Goal: Transaction & Acquisition: Subscribe to service/newsletter

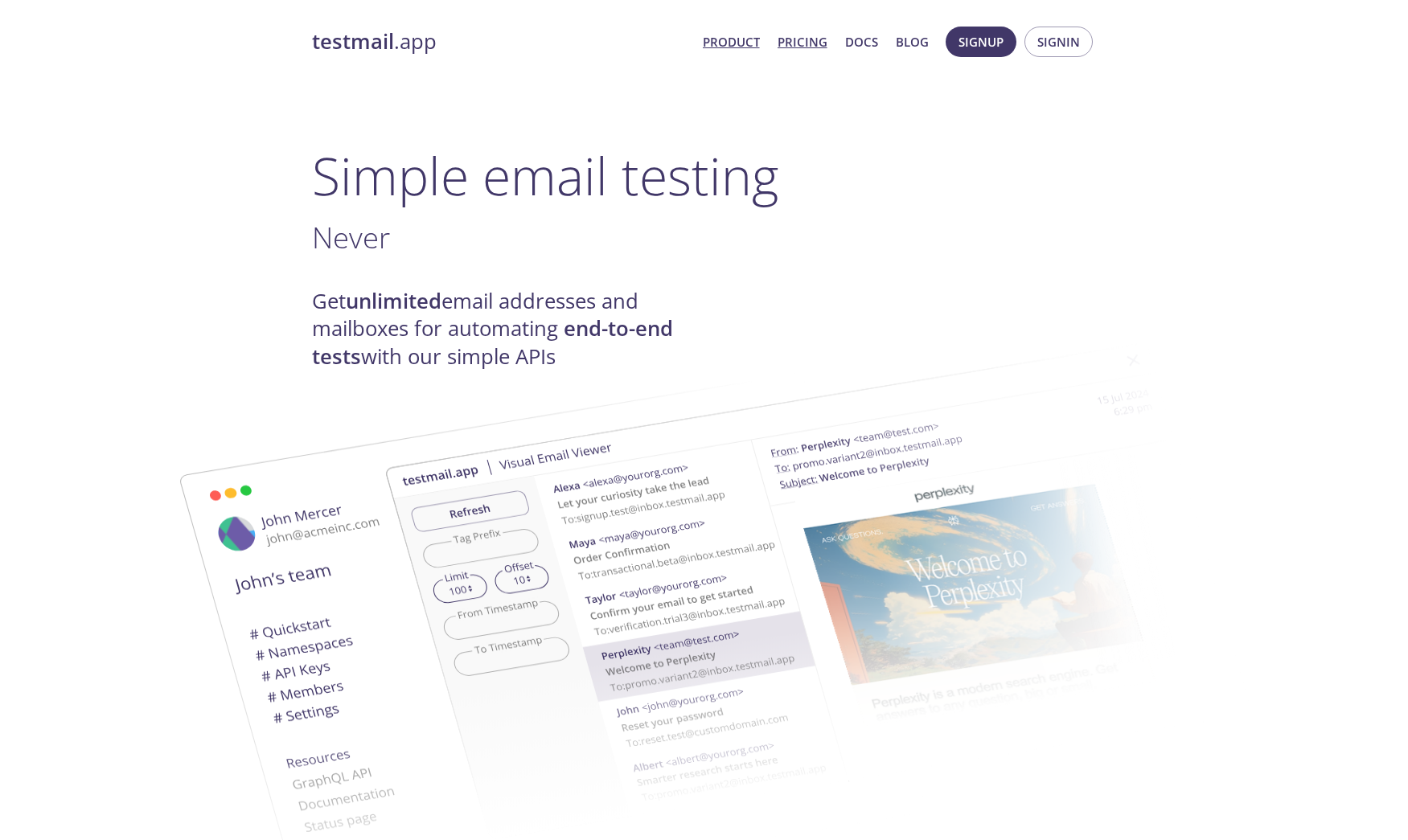
click at [807, 38] on link "Pricing" at bounding box center [802, 42] width 50 height 21
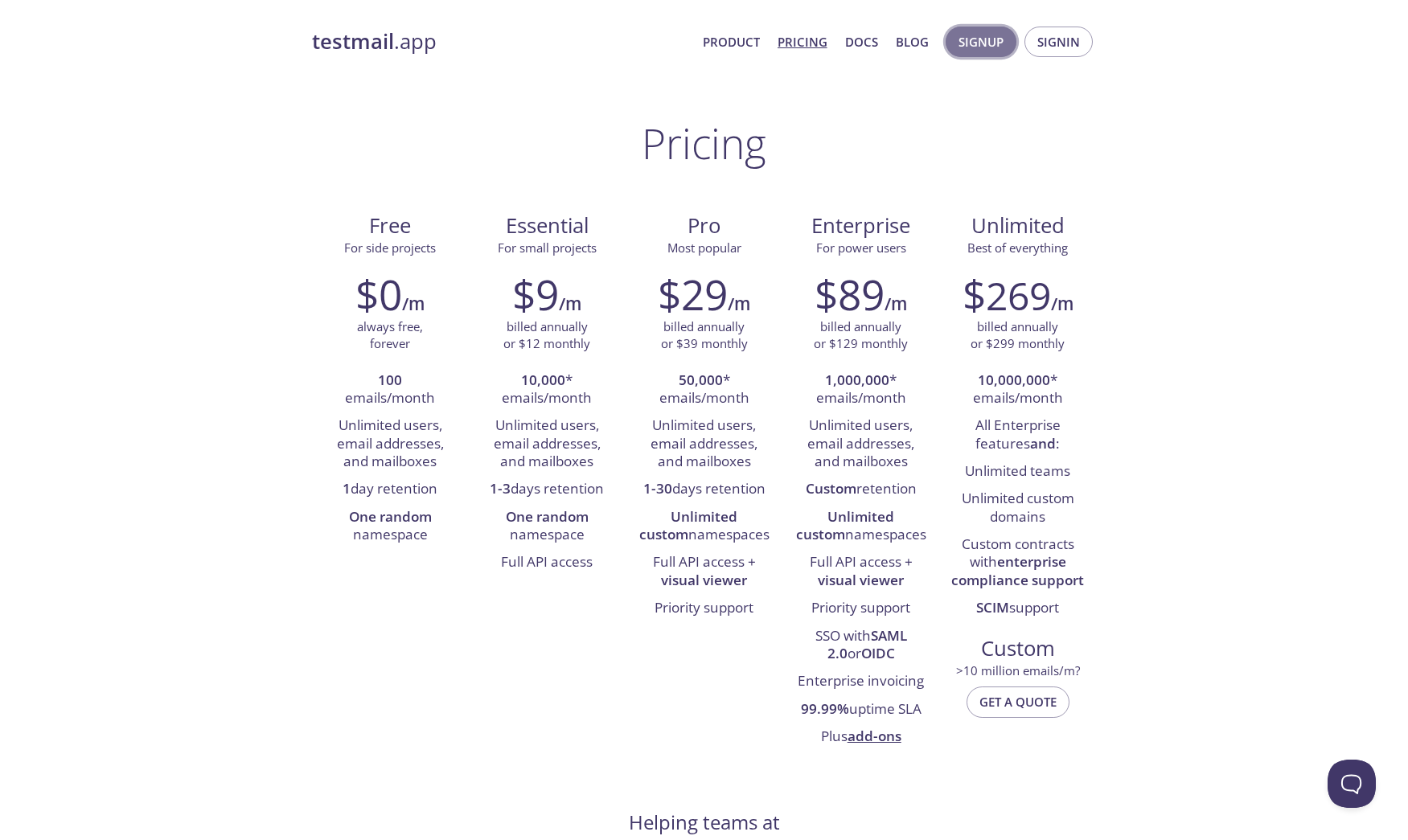
click at [980, 42] on span "Signup" at bounding box center [980, 42] width 45 height 21
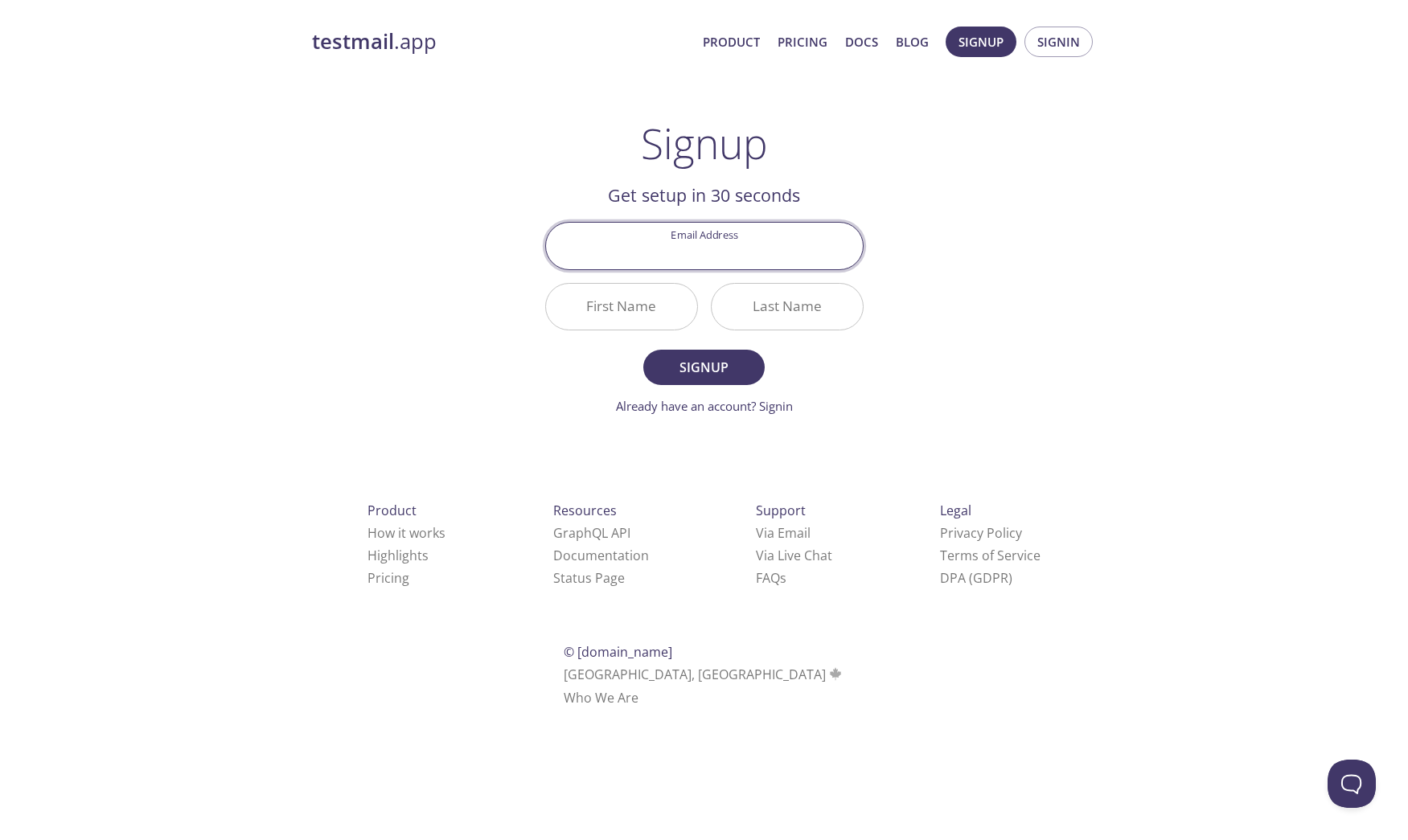
click at [722, 240] on input "Email Address" at bounding box center [704, 246] width 317 height 46
type input "[EMAIL_ADDRESS][DOMAIN_NAME]"
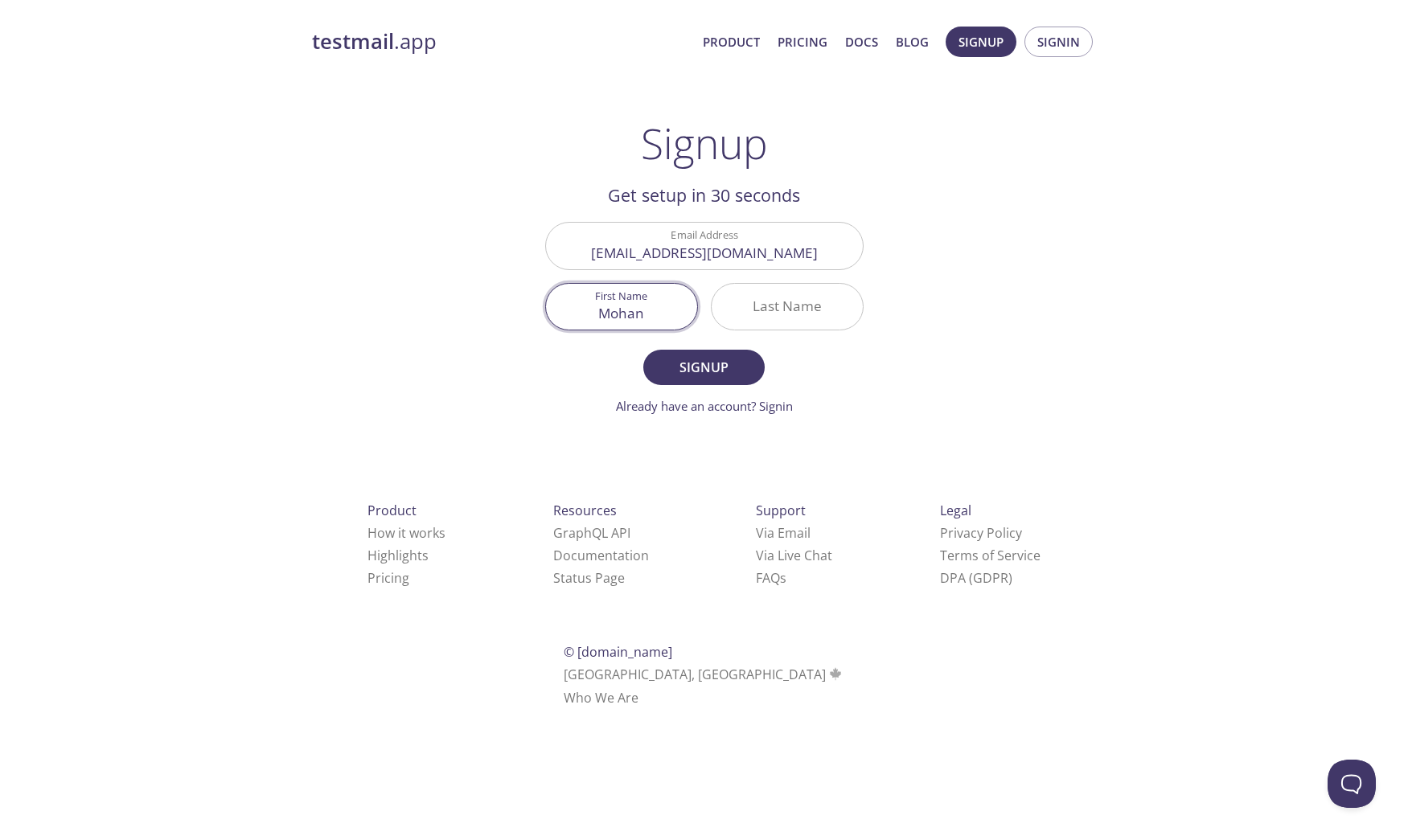
type input "Mohan"
type input "[PERSON_NAME]"
click at [703, 366] on button "Signup" at bounding box center [703, 367] width 120 height 35
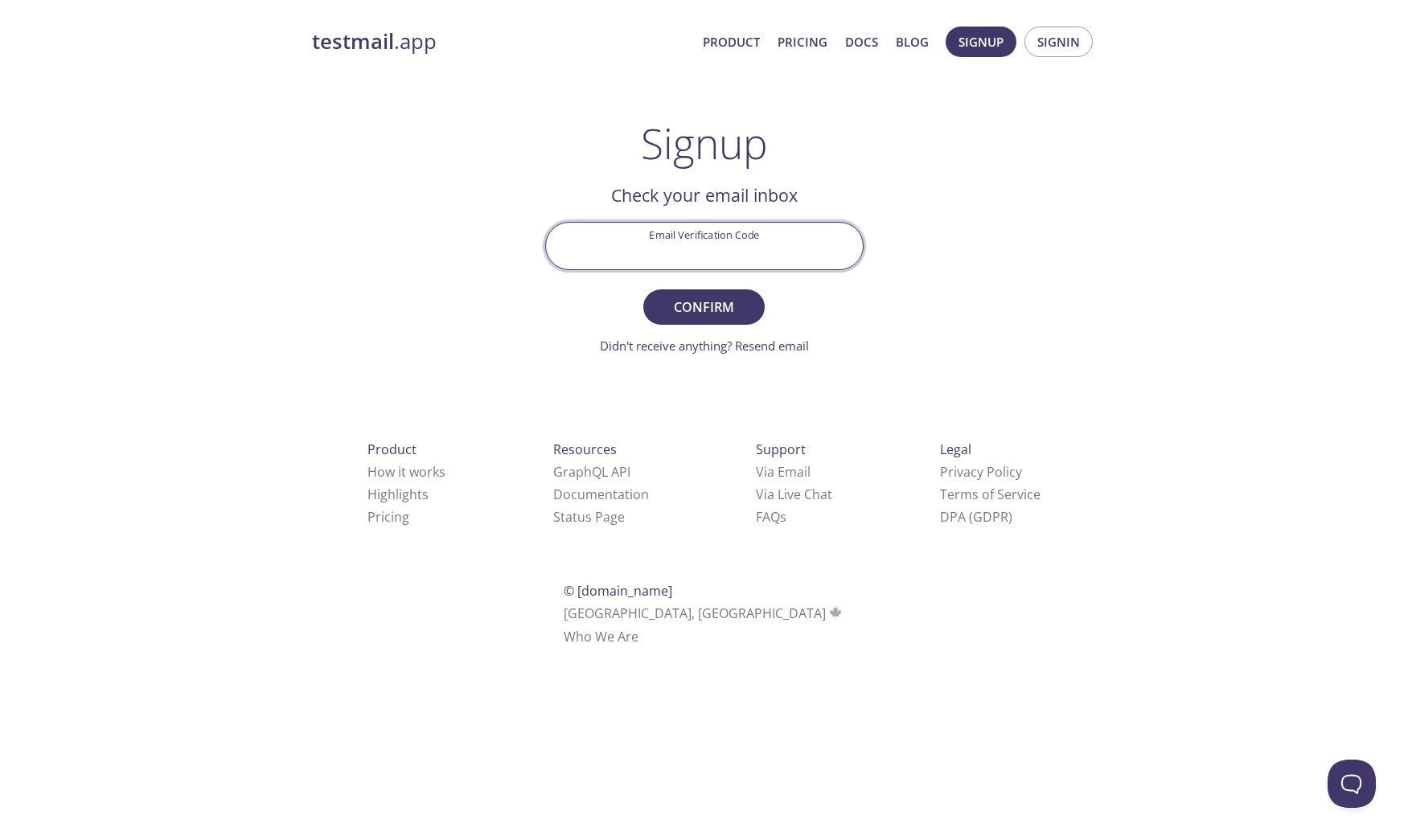
click at [692, 237] on input "Email Verification Code" at bounding box center [704, 246] width 317 height 46
paste input "1YAGBK4"
type input "1YAGBK4"
click at [717, 304] on span "Confirm" at bounding box center [703, 306] width 85 height 22
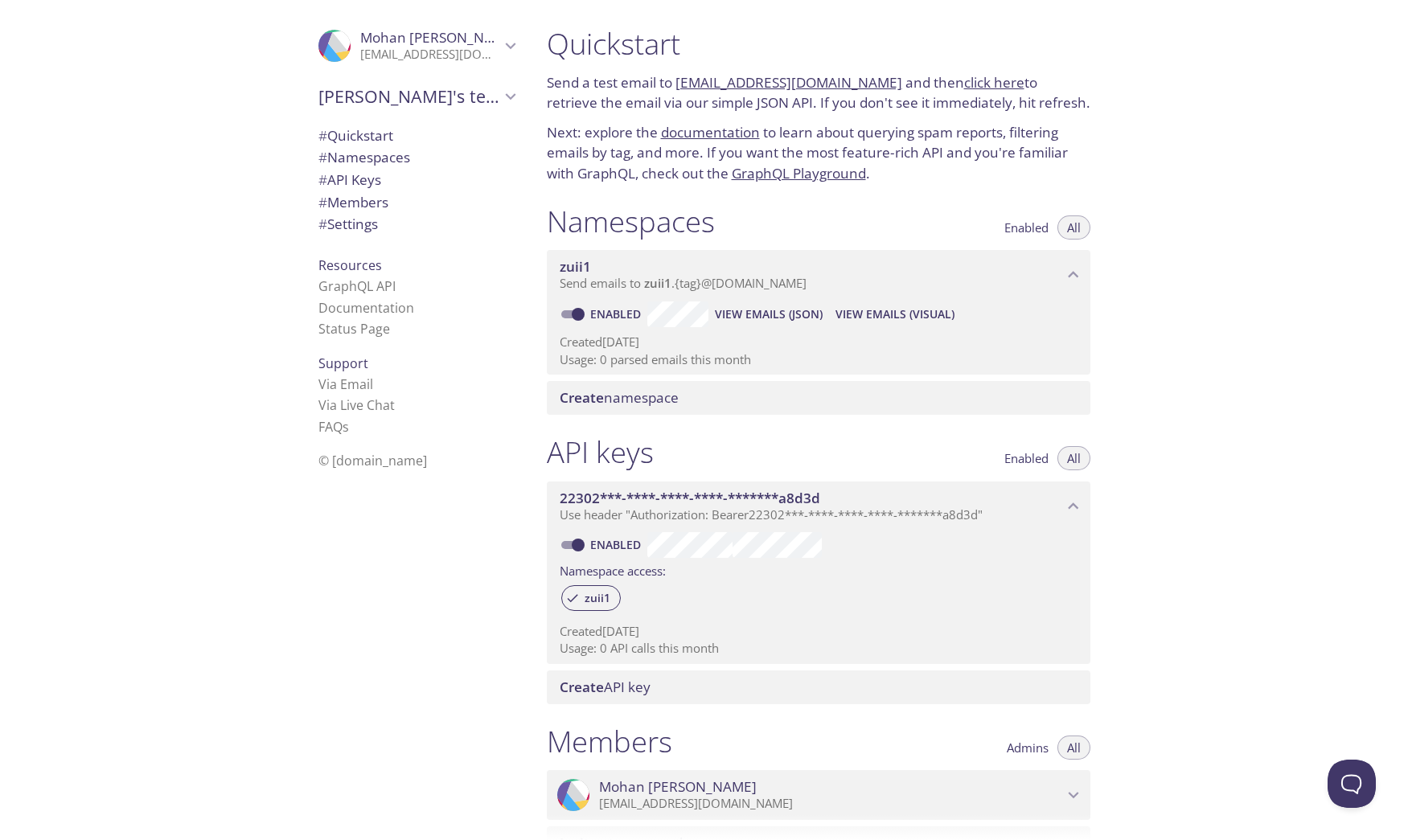
click at [400, 134] on span "# Quickstart" at bounding box center [417, 136] width 196 height 21
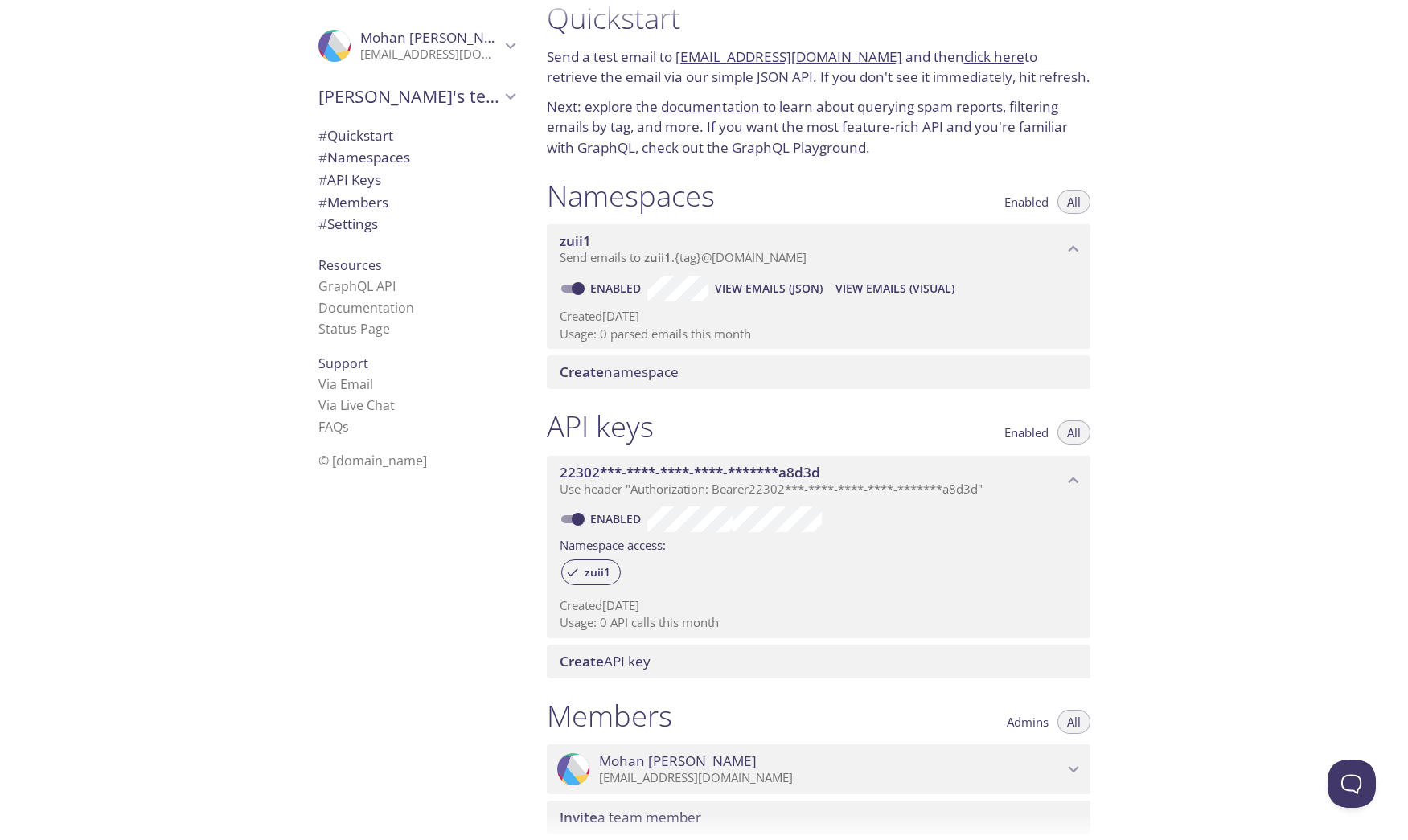
click at [968, 58] on link "click here" at bounding box center [994, 57] width 60 height 19
click at [512, 50] on icon "Mohan Singh" at bounding box center [510, 46] width 21 height 21
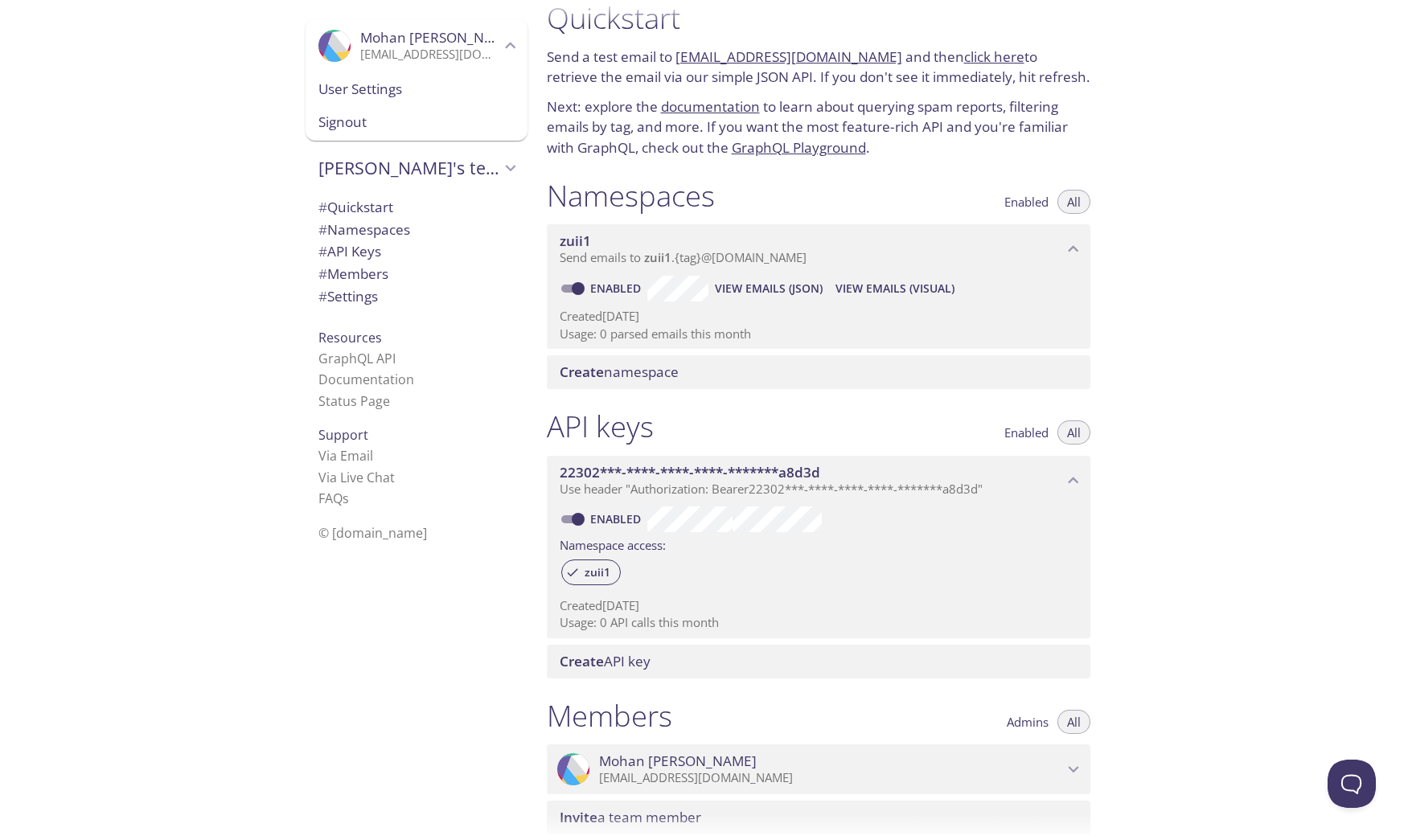
click at [512, 50] on icon "Mohan Singh" at bounding box center [510, 46] width 21 height 21
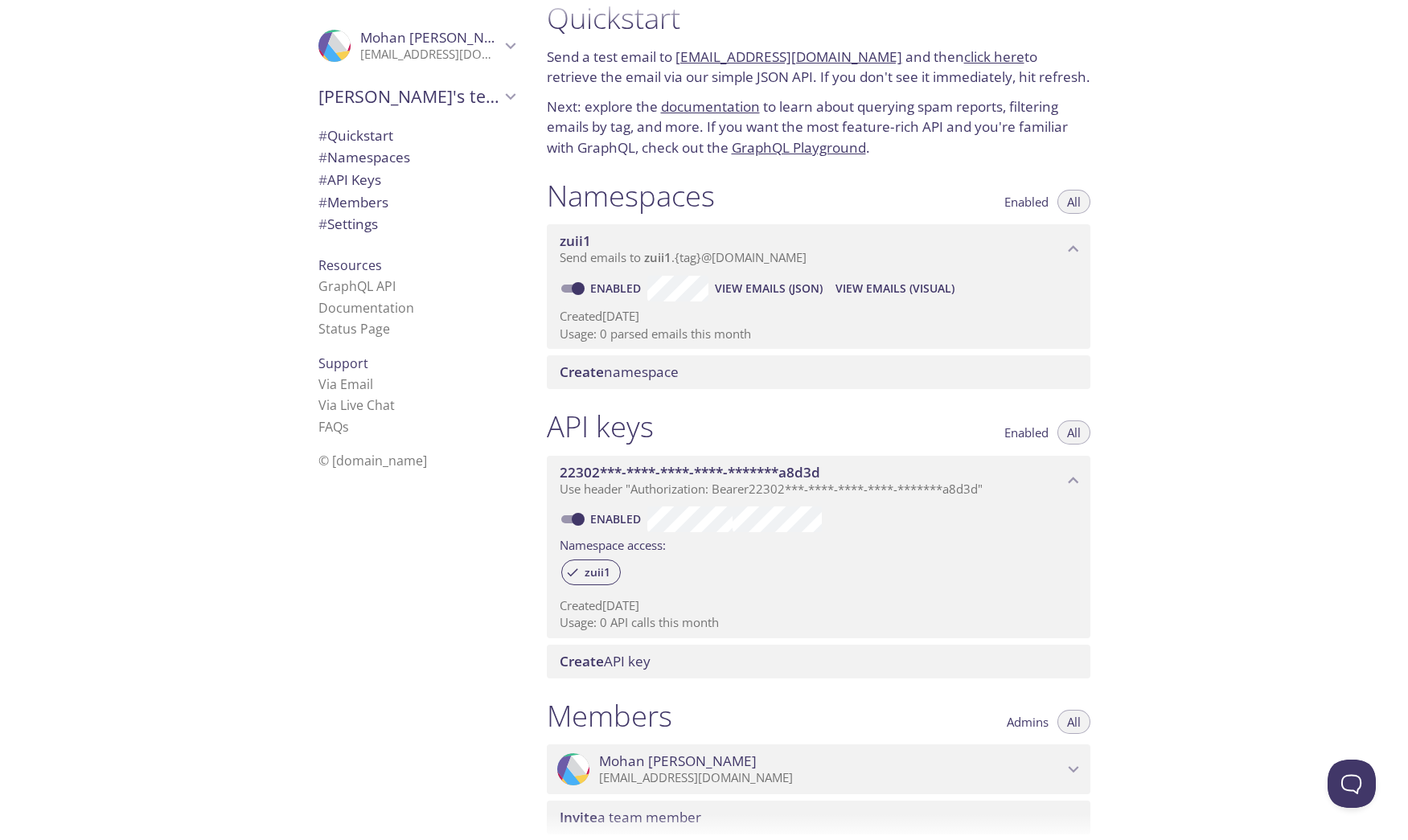
click at [400, 128] on span "# Quickstart" at bounding box center [417, 136] width 196 height 21
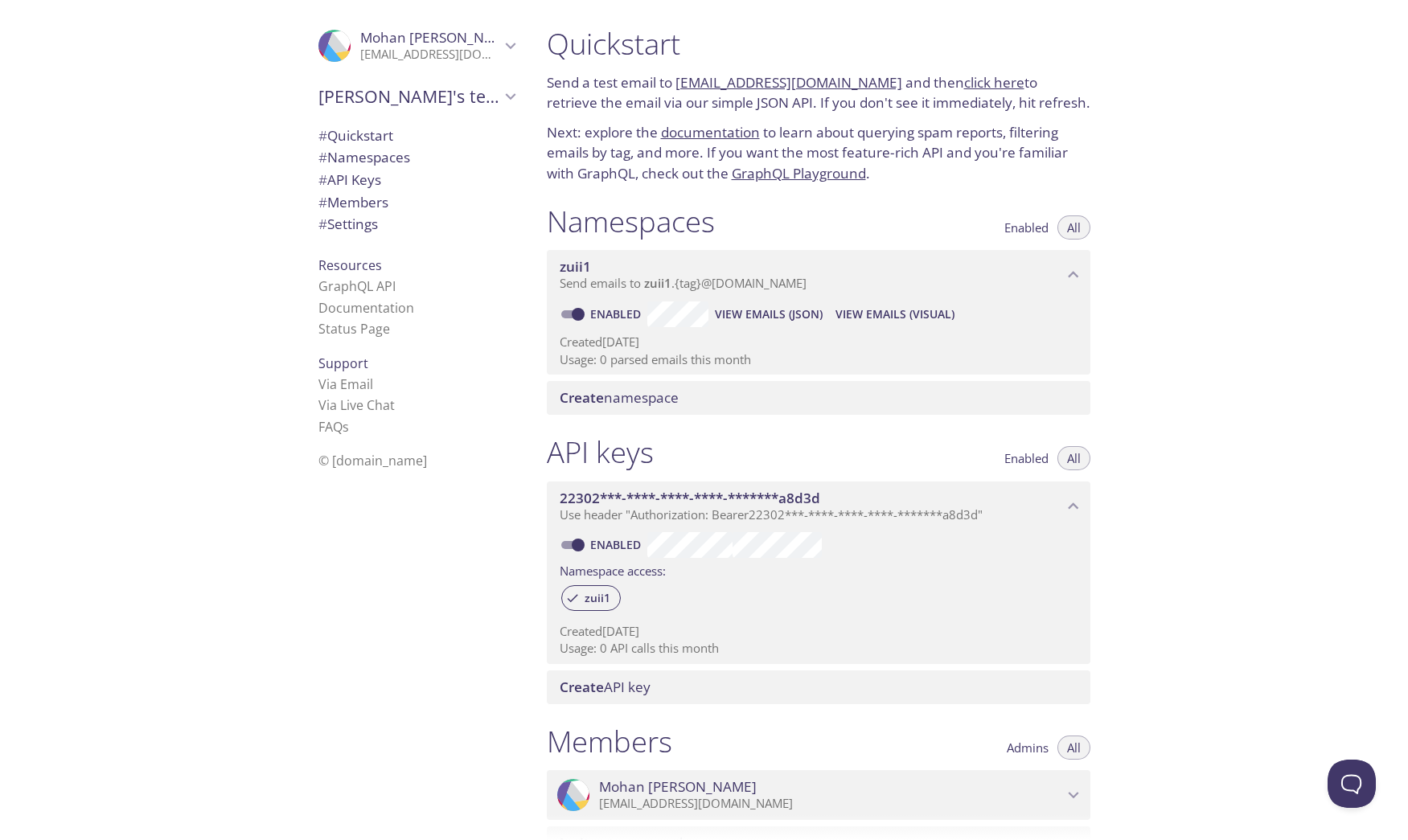
click at [395, 157] on span "# Namespaces" at bounding box center [364, 157] width 92 height 19
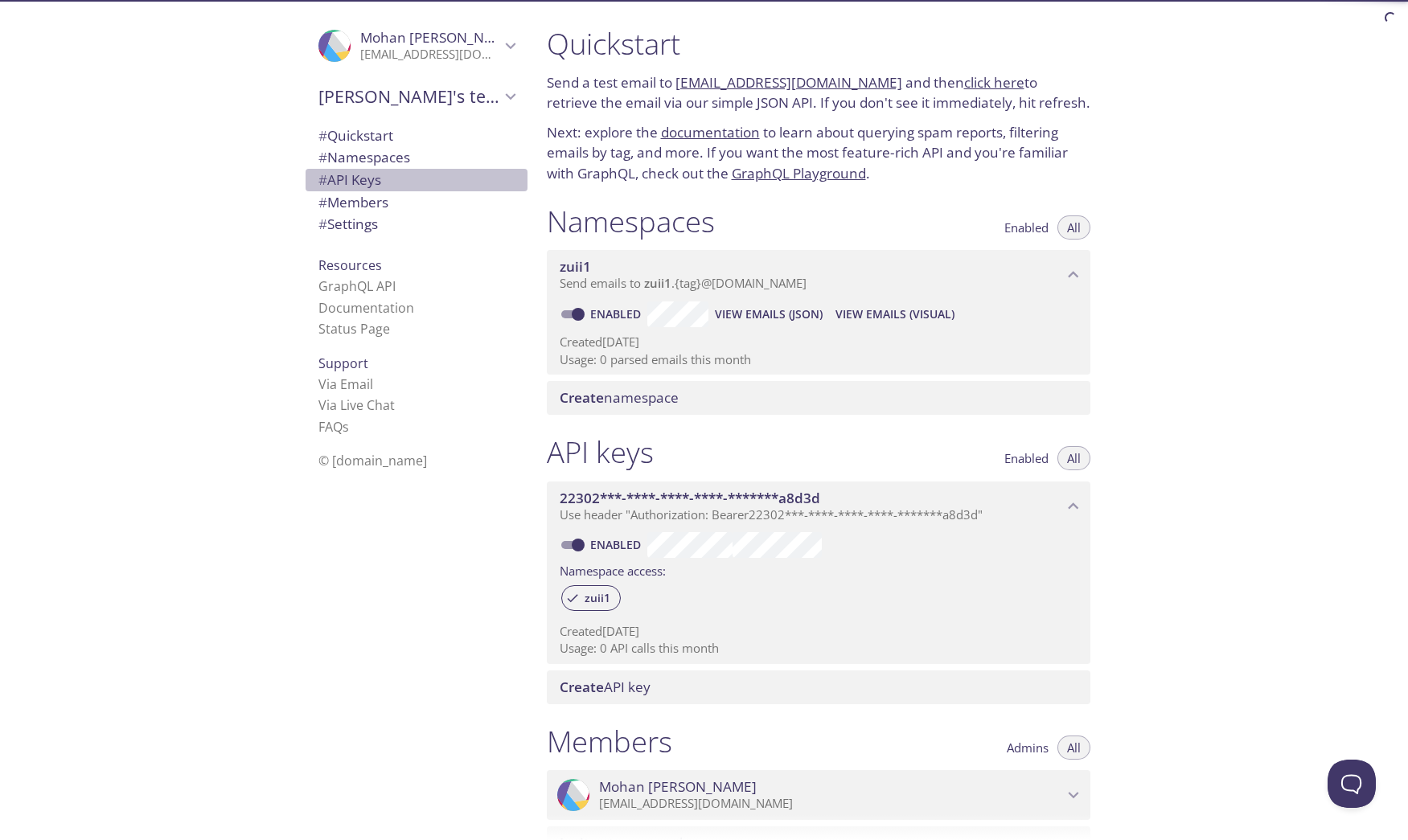
click at [387, 176] on span "# API Keys" at bounding box center [417, 180] width 196 height 21
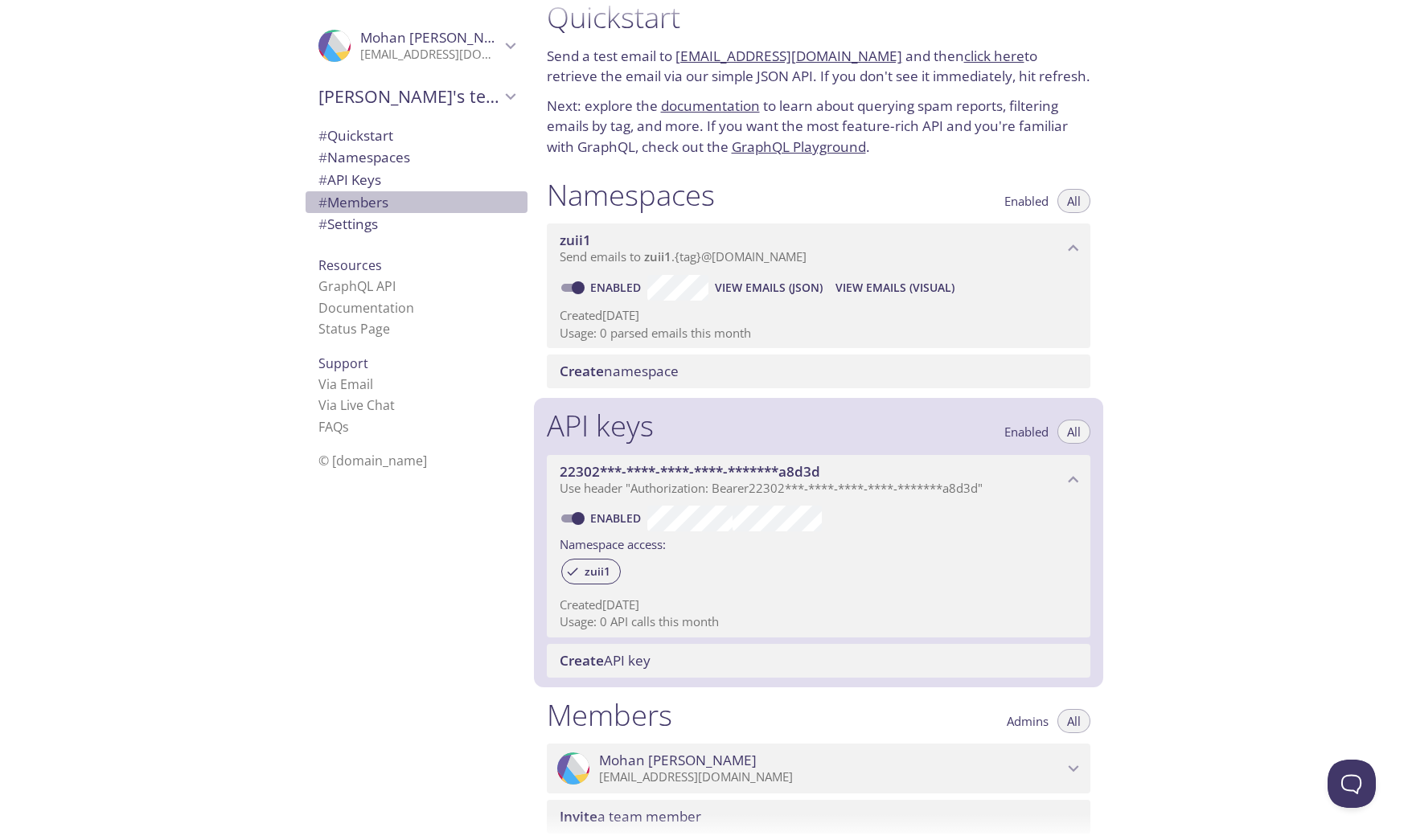
click at [384, 202] on span "# Members" at bounding box center [353, 202] width 70 height 19
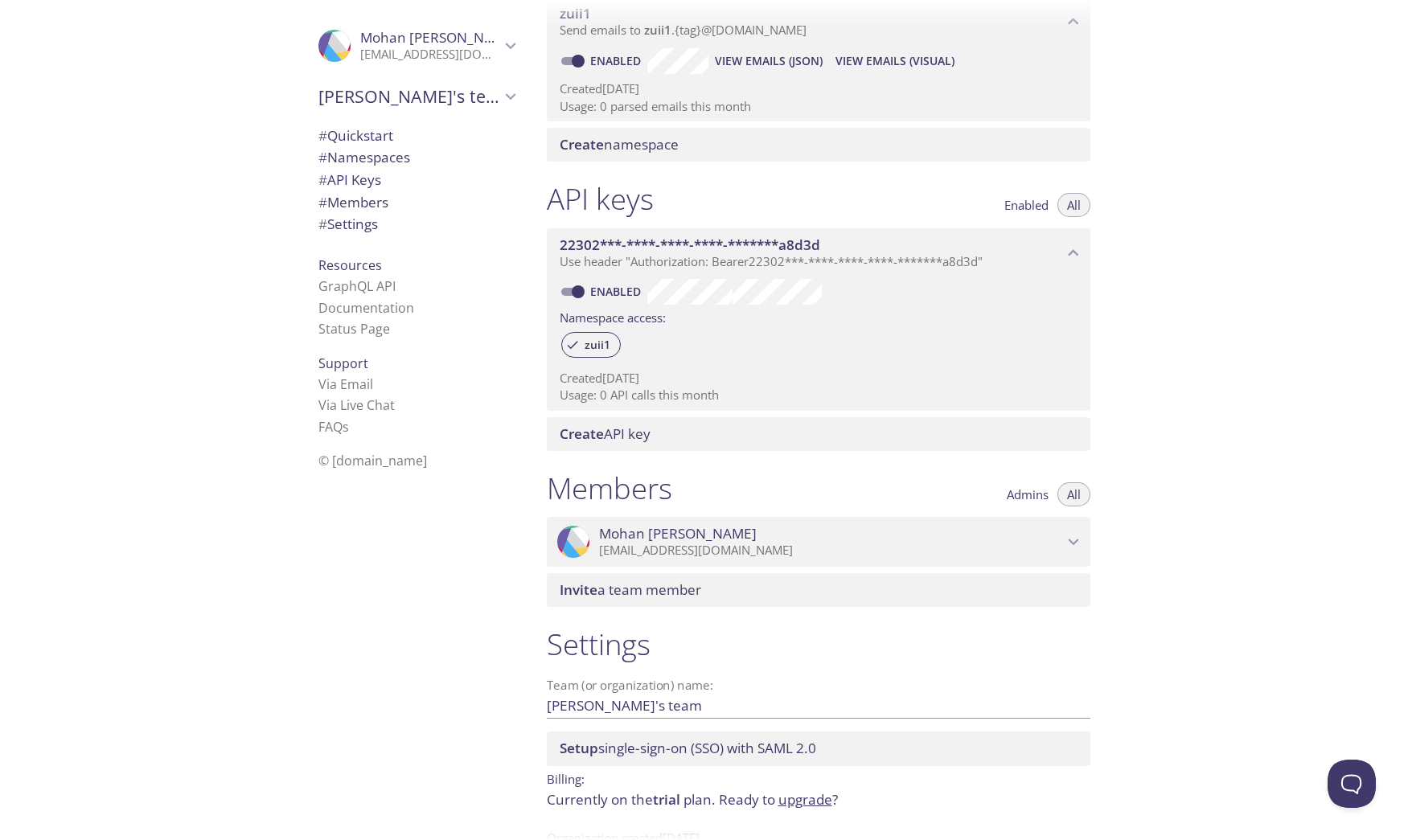
scroll to position [289, 0]
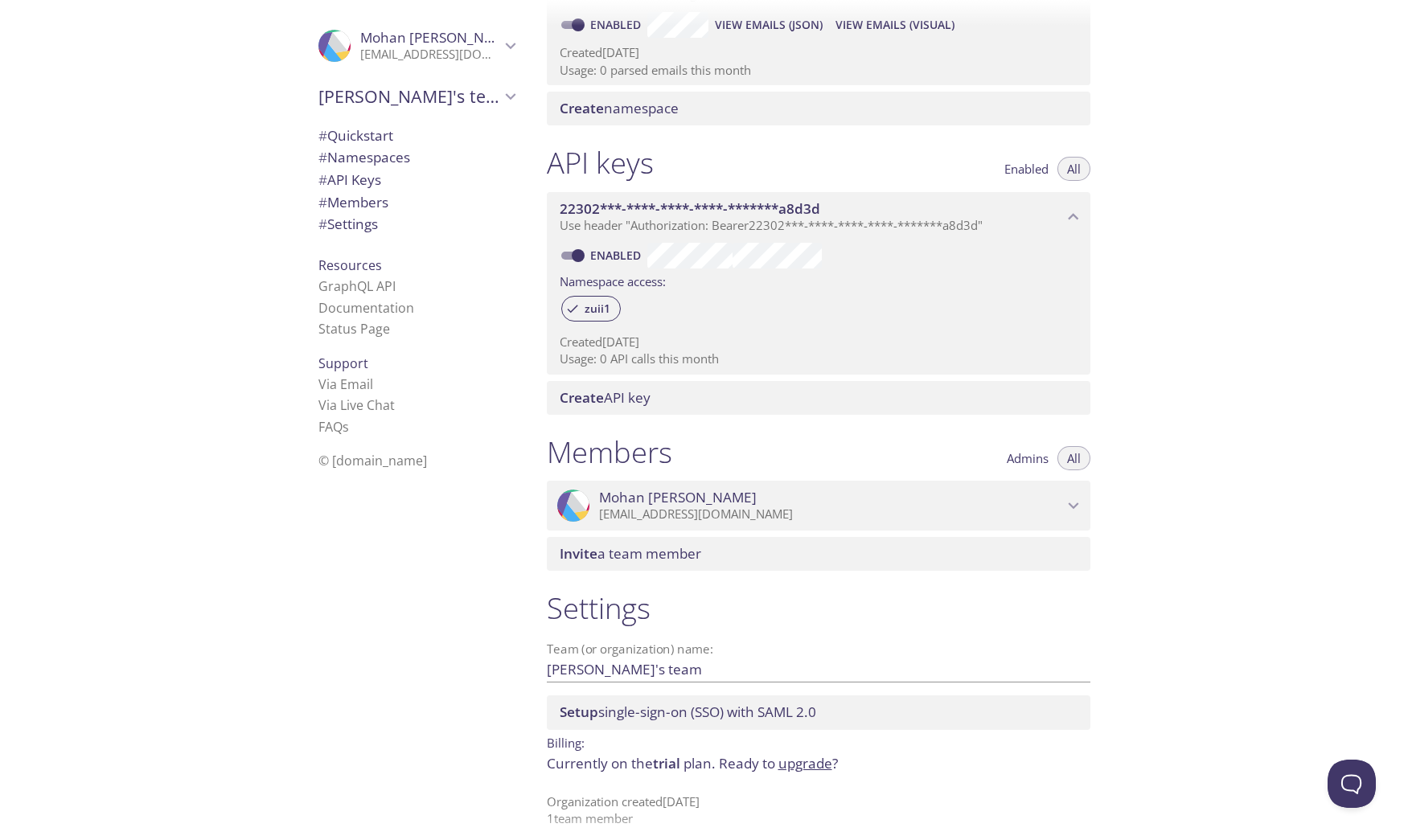
click at [378, 233] on div "# Quickstart # Namespaces # API Keys # Members # Settings" at bounding box center [416, 184] width 222 height 128
click at [386, 226] on span "# Settings" at bounding box center [417, 225] width 196 height 21
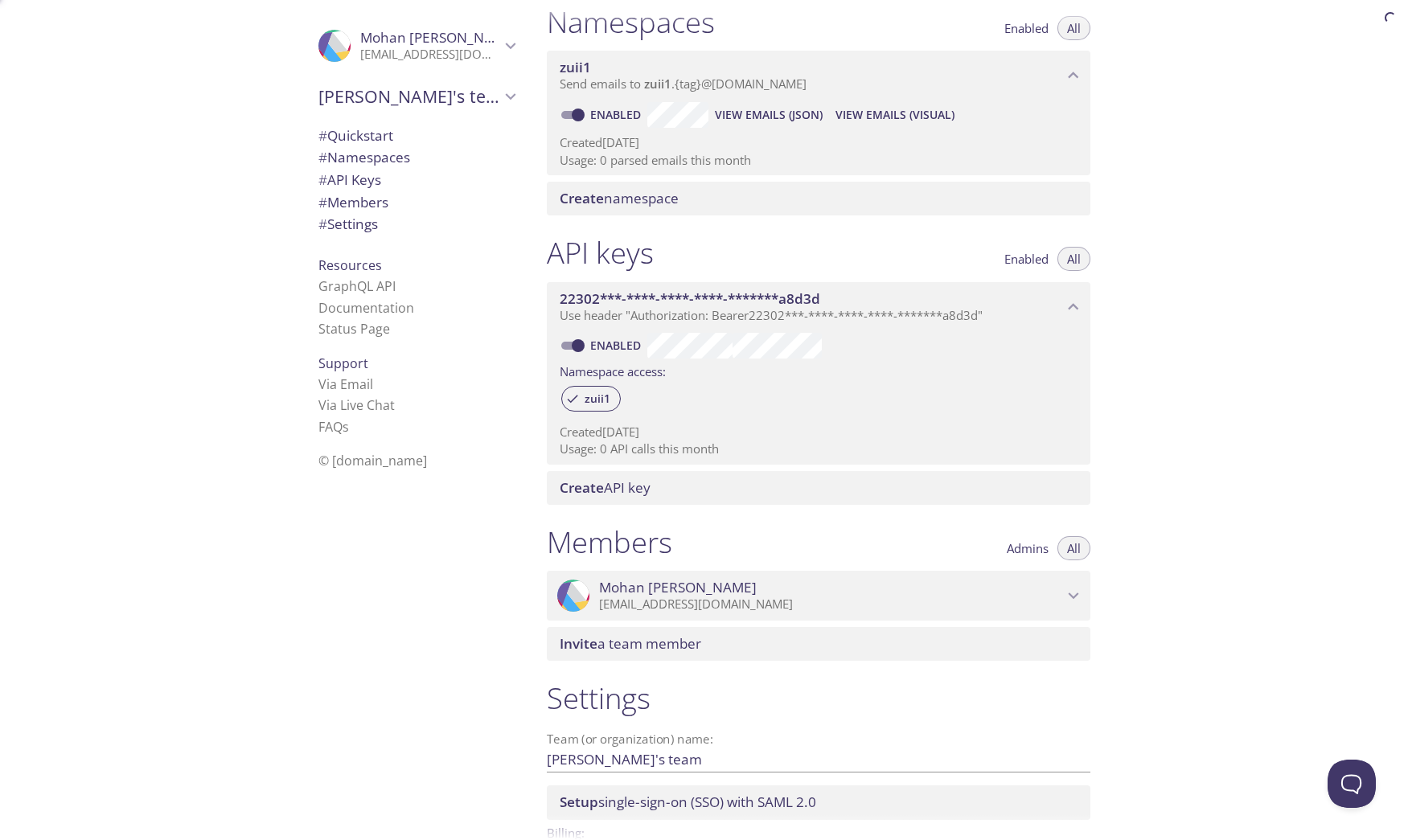
scroll to position [13, 0]
